Goal: Information Seeking & Learning: Learn about a topic

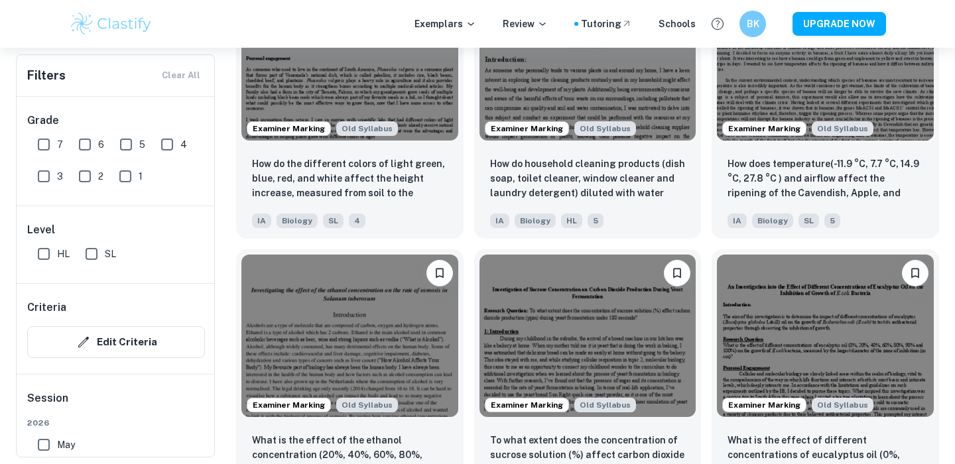
scroll to position [2282, 0]
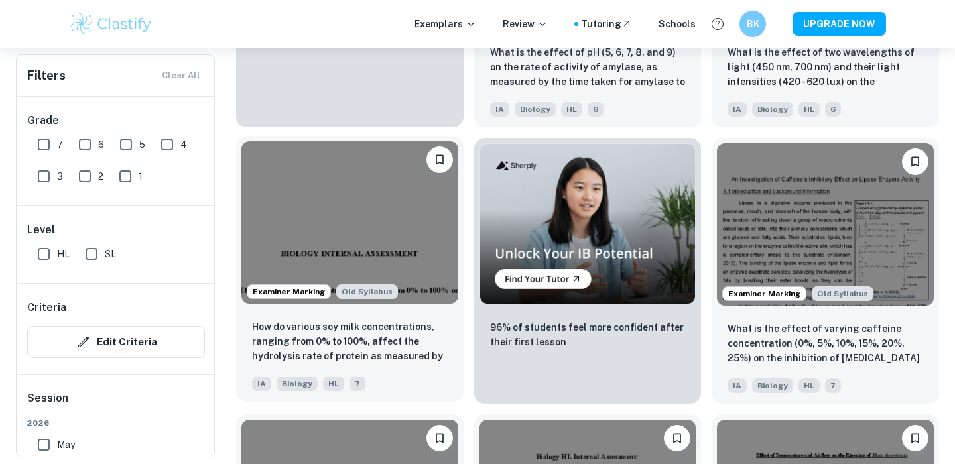
click at [393, 220] on img at bounding box center [349, 222] width 217 height 162
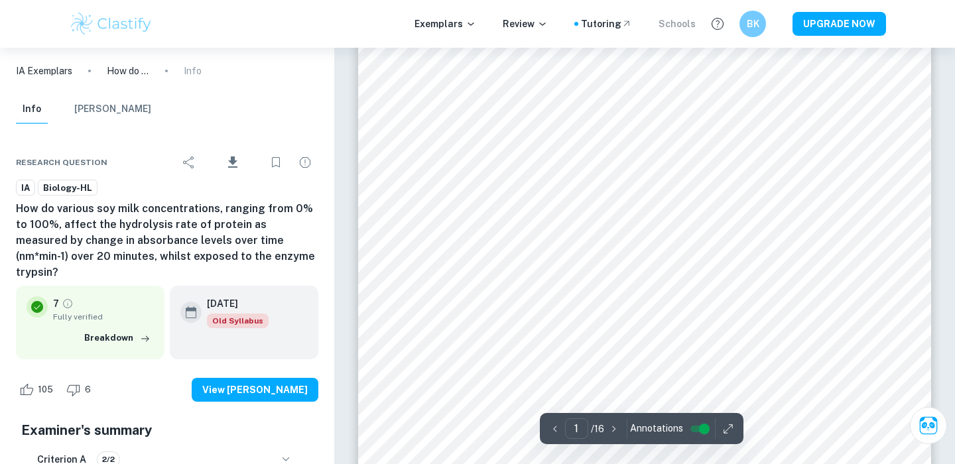
scroll to position [183, 0]
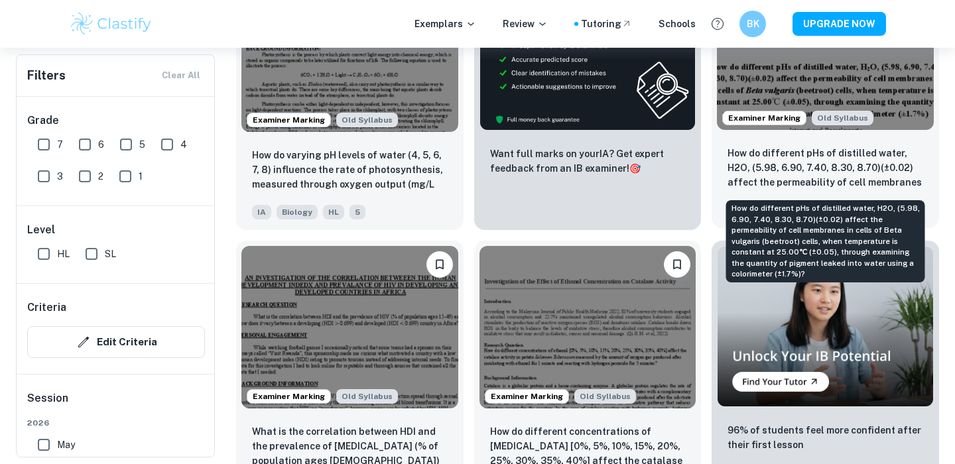
scroll to position [3277, 0]
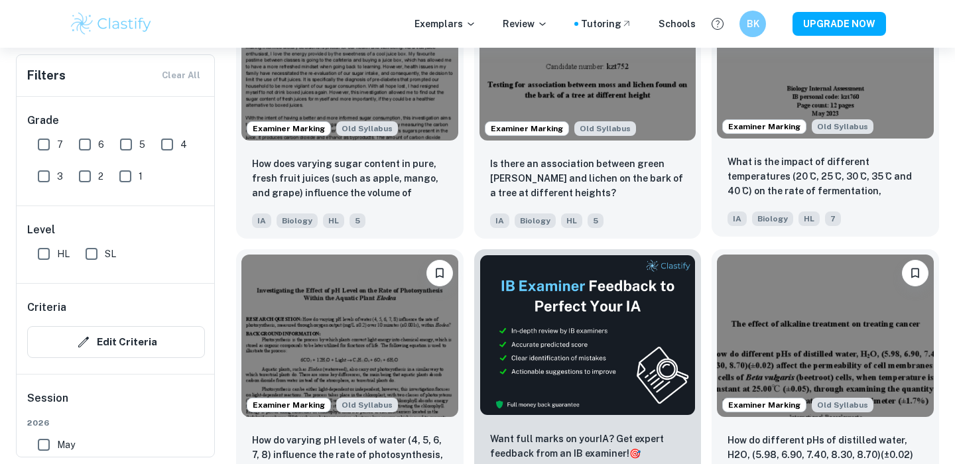
click at [818, 101] on img at bounding box center [825, 57] width 217 height 162
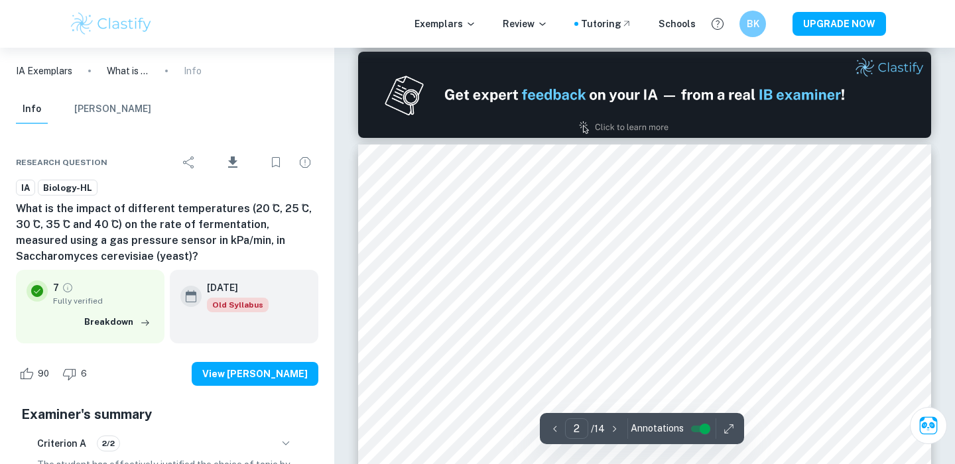
type input "1"
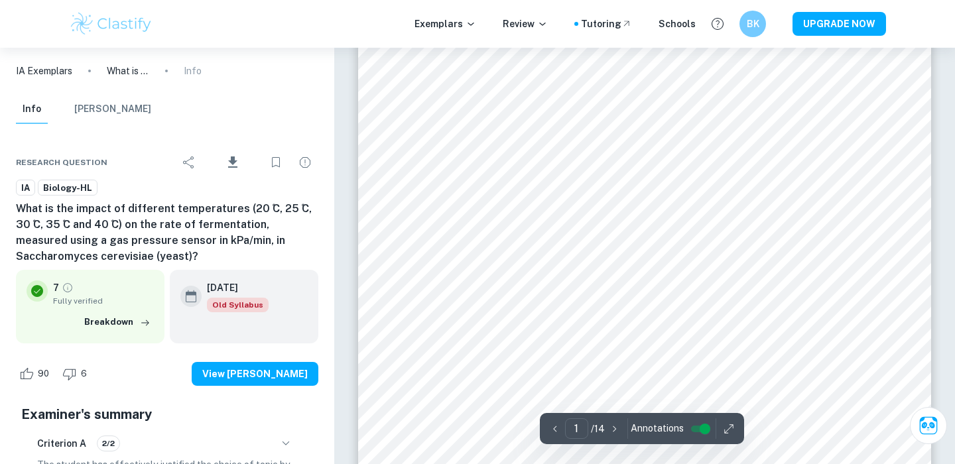
scroll to position [98, 0]
